Goal: Browse casually

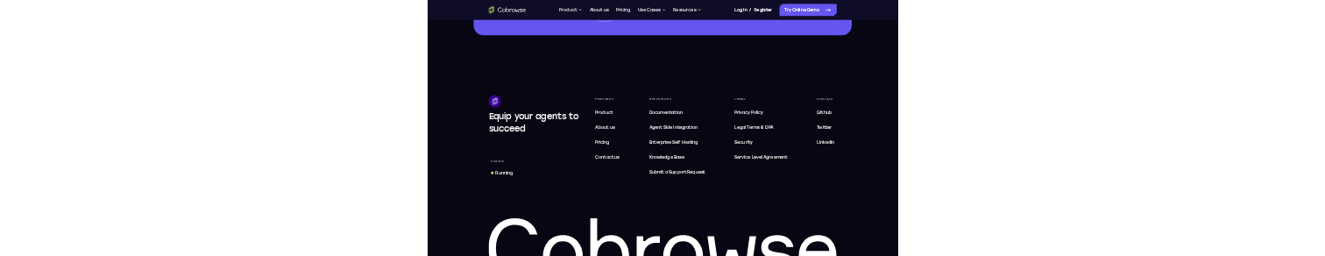
scroll to position [5372, 0]
